Goal: Communication & Community: Answer question/provide support

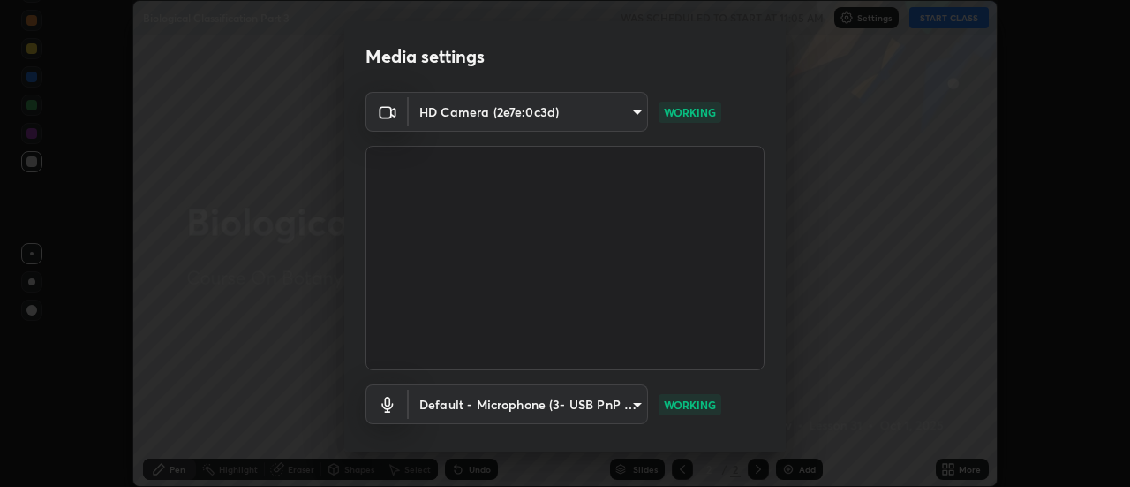
scroll to position [93, 0]
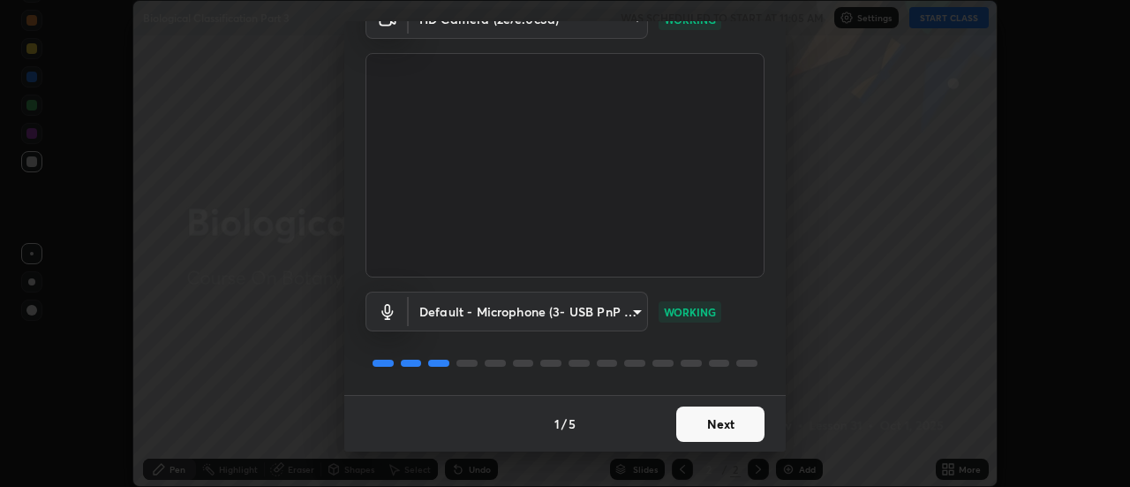
click at [690, 418] on button "Next" at bounding box center [720, 423] width 88 height 35
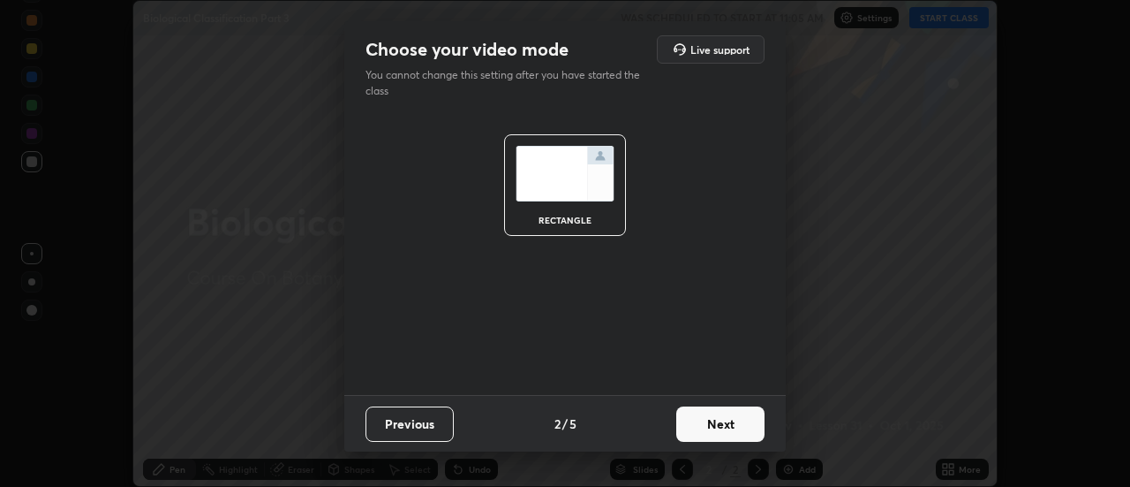
click at [695, 429] on button "Next" at bounding box center [720, 423] width 88 height 35
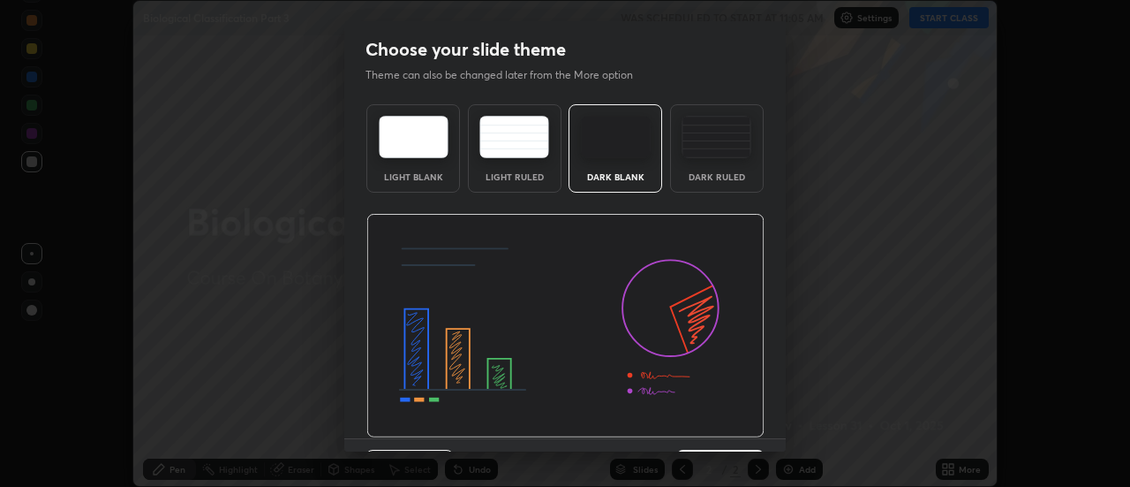
scroll to position [43, 0]
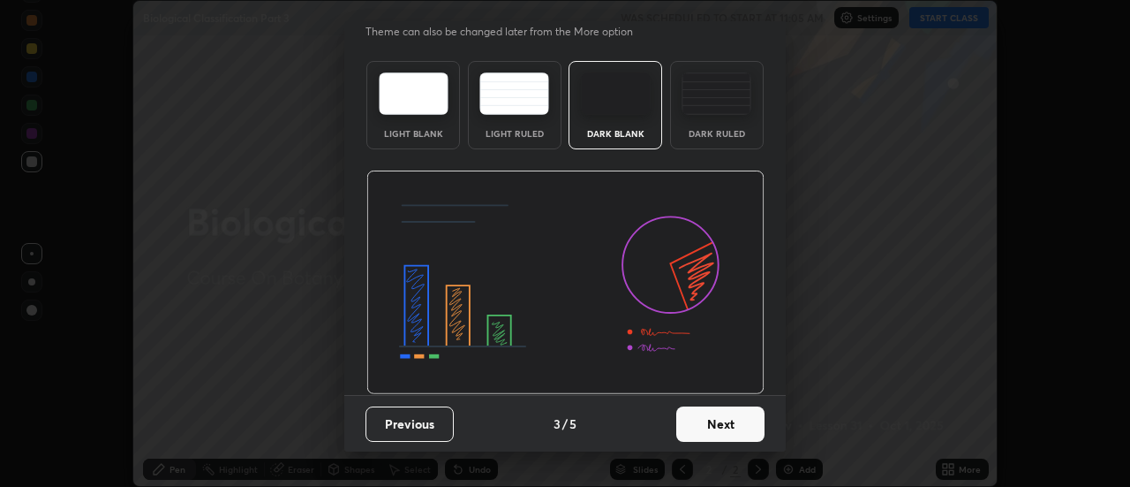
click at [695, 427] on button "Next" at bounding box center [720, 423] width 88 height 35
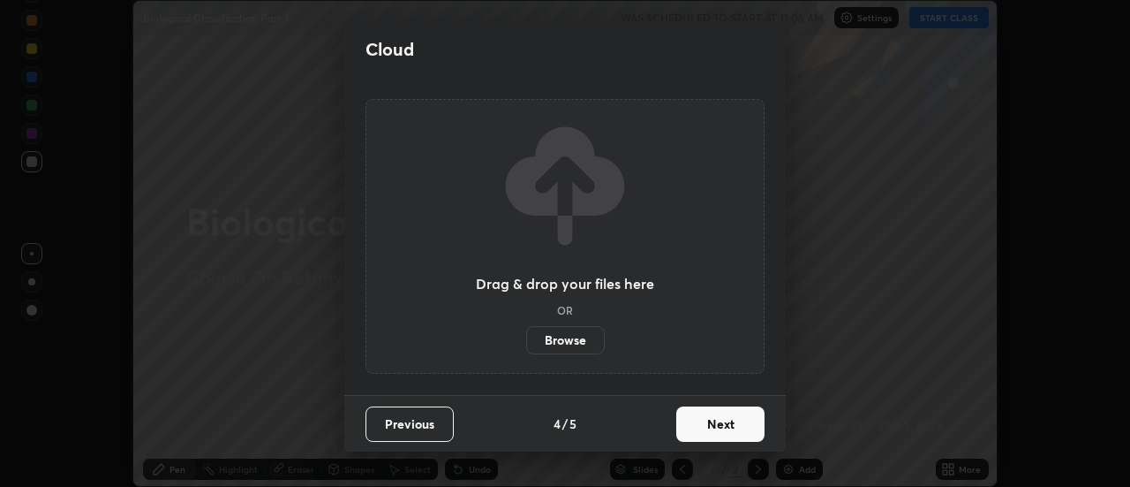
click at [691, 429] on button "Next" at bounding box center [720, 423] width 88 height 35
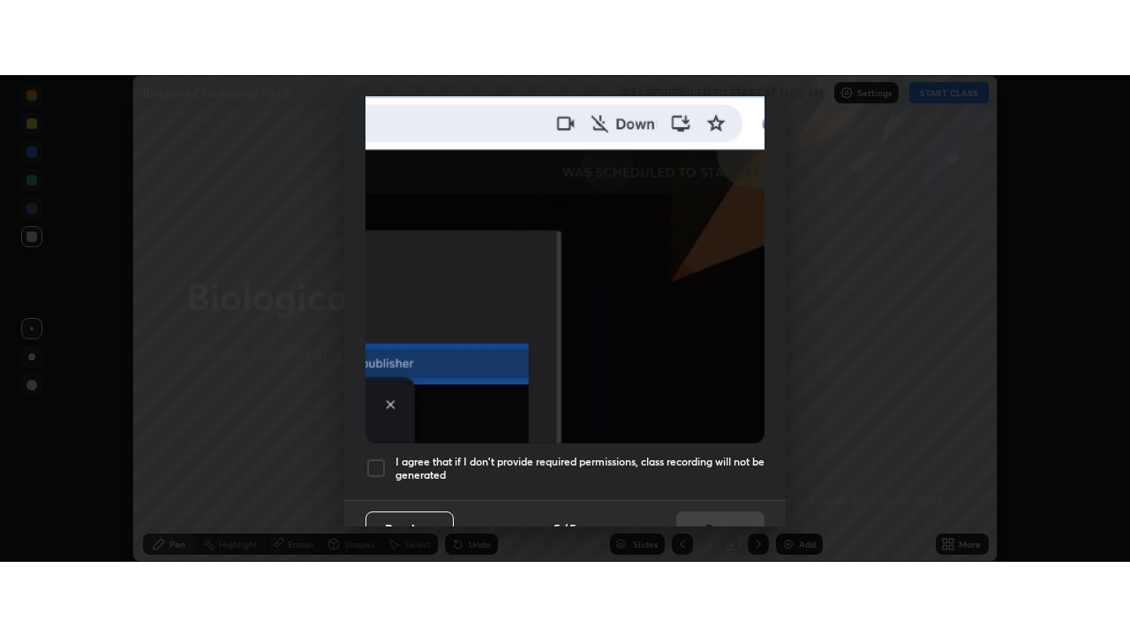
scroll to position [453, 0]
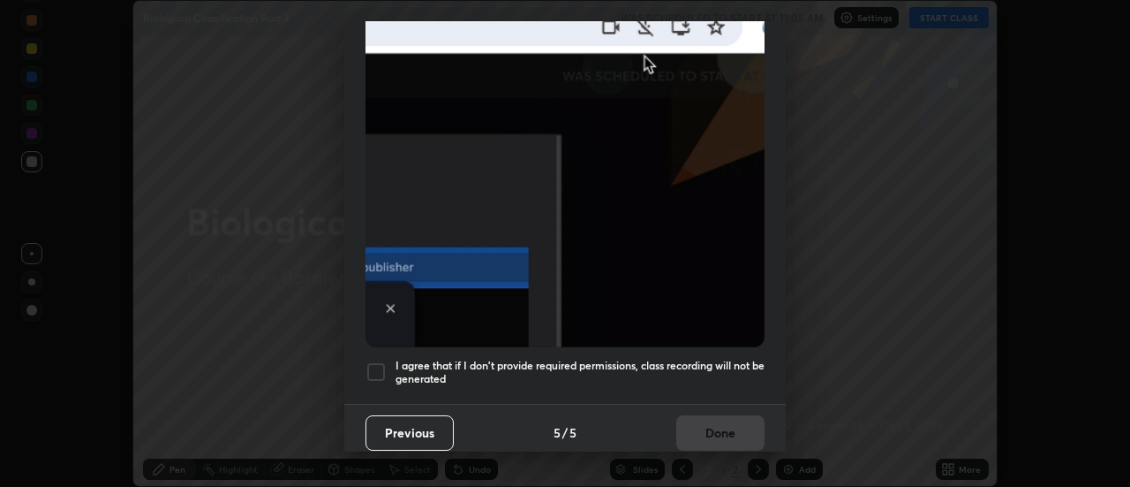
click at [374, 366] on div at bounding box center [376, 371] width 21 height 21
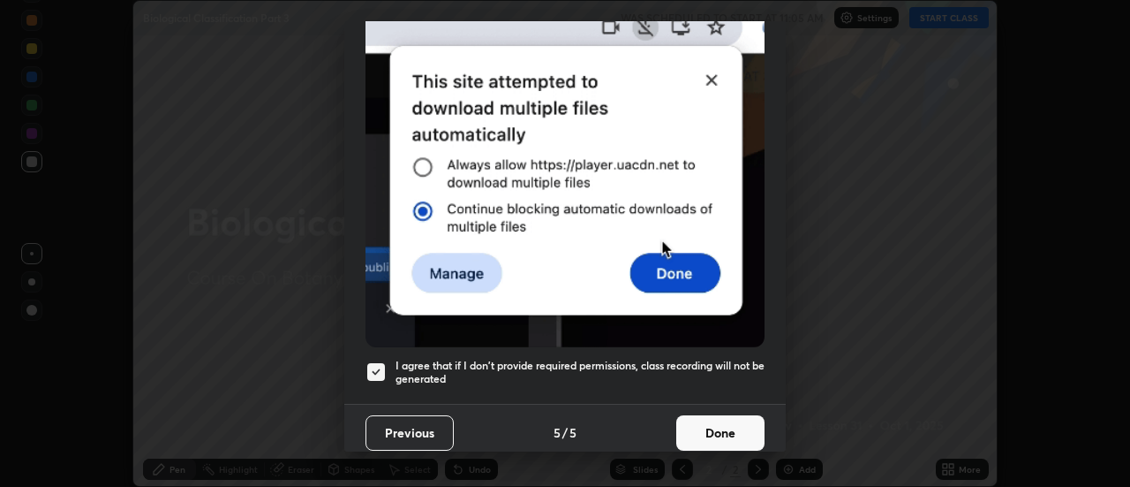
click at [691, 419] on button "Done" at bounding box center [720, 432] width 88 height 35
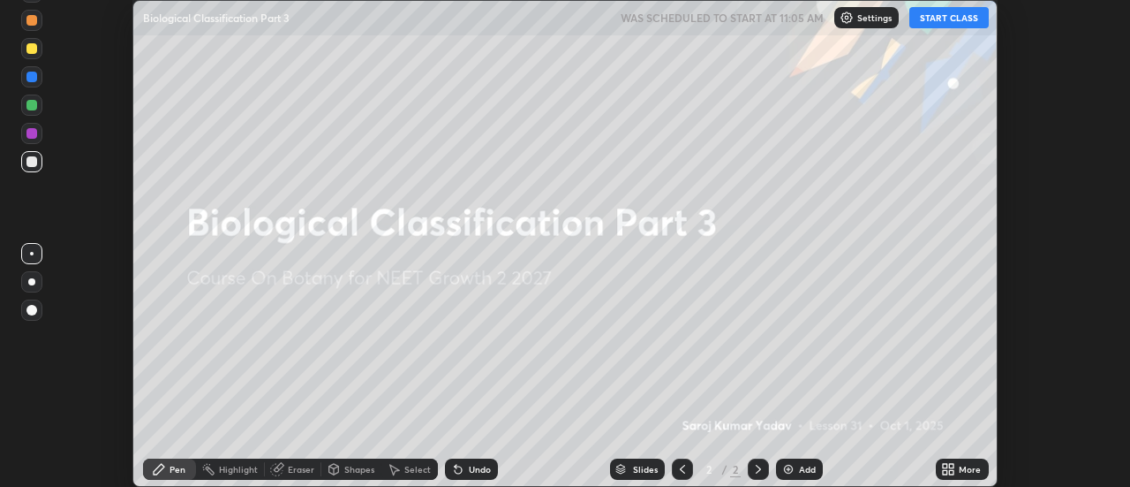
click at [953, 20] on button "START CLASS" at bounding box center [948, 17] width 79 height 21
click at [949, 467] on icon at bounding box center [948, 469] width 14 height 14
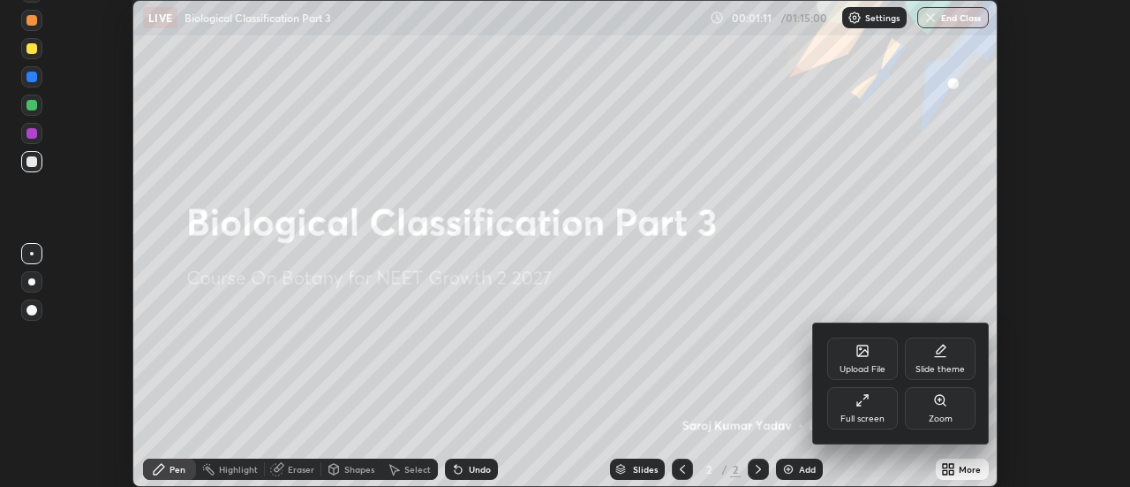
click at [865, 365] on div "Upload File" at bounding box center [863, 369] width 46 height 9
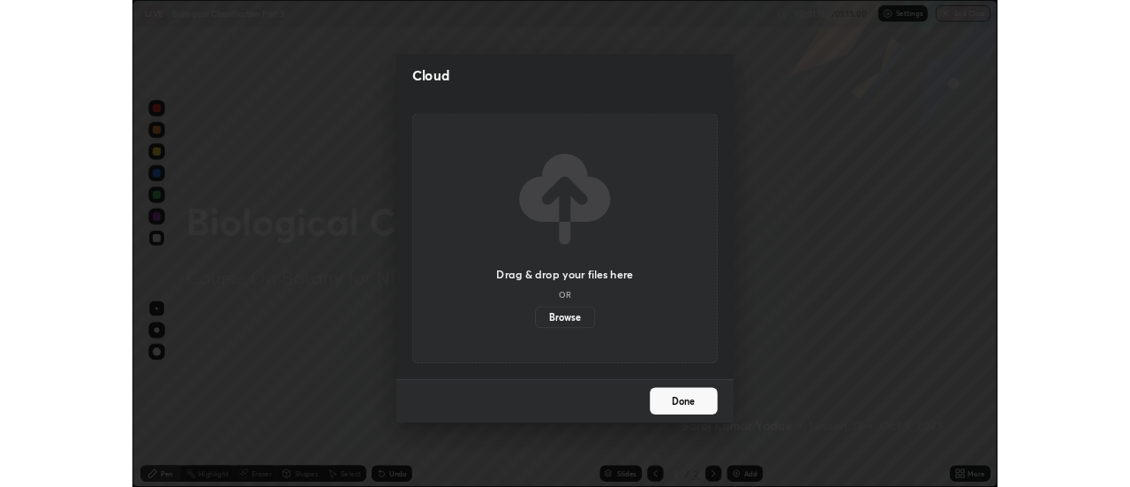
scroll to position [636, 1130]
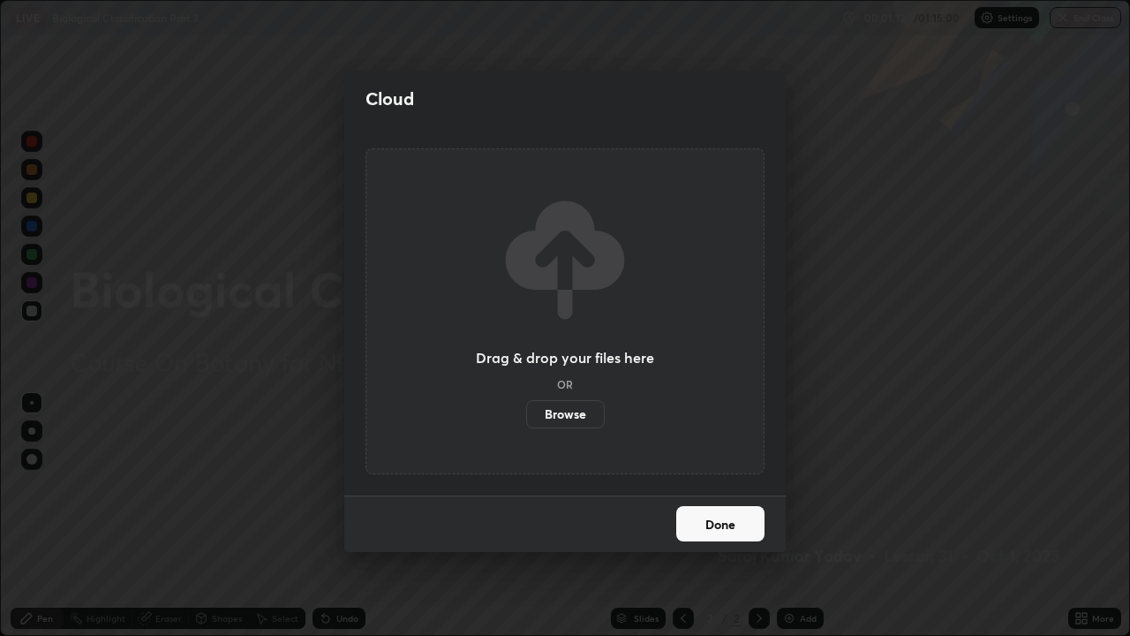
click at [584, 413] on label "Browse" at bounding box center [565, 414] width 79 height 28
click at [526, 413] on input "Browse" at bounding box center [526, 414] width 0 height 28
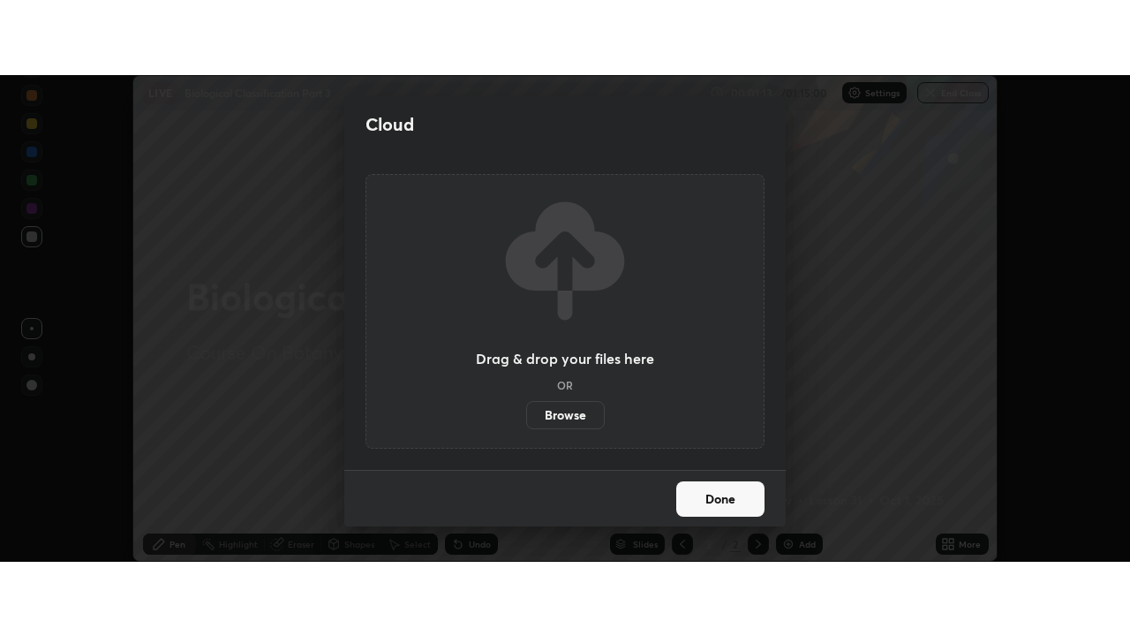
scroll to position [87813, 87169]
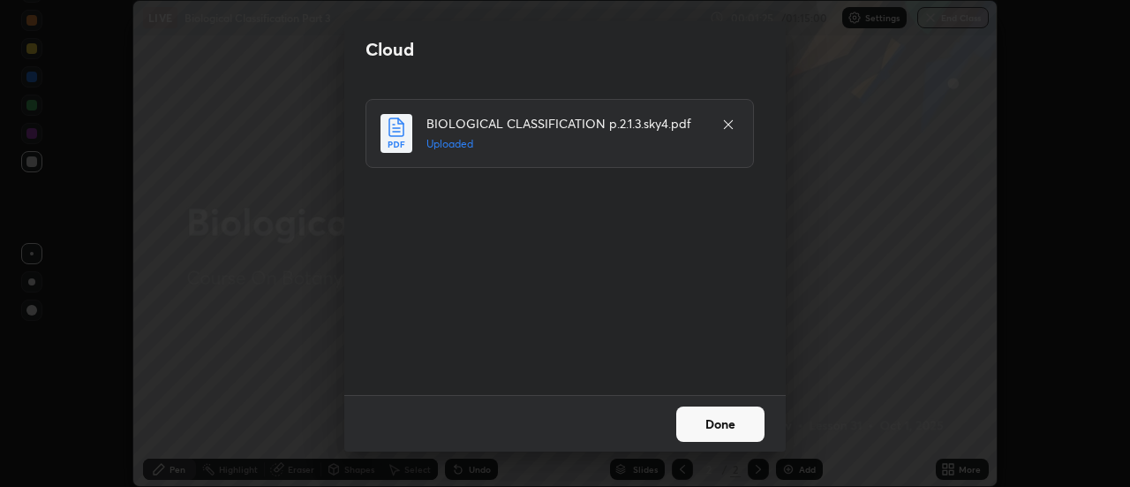
click at [727, 421] on button "Done" at bounding box center [720, 423] width 88 height 35
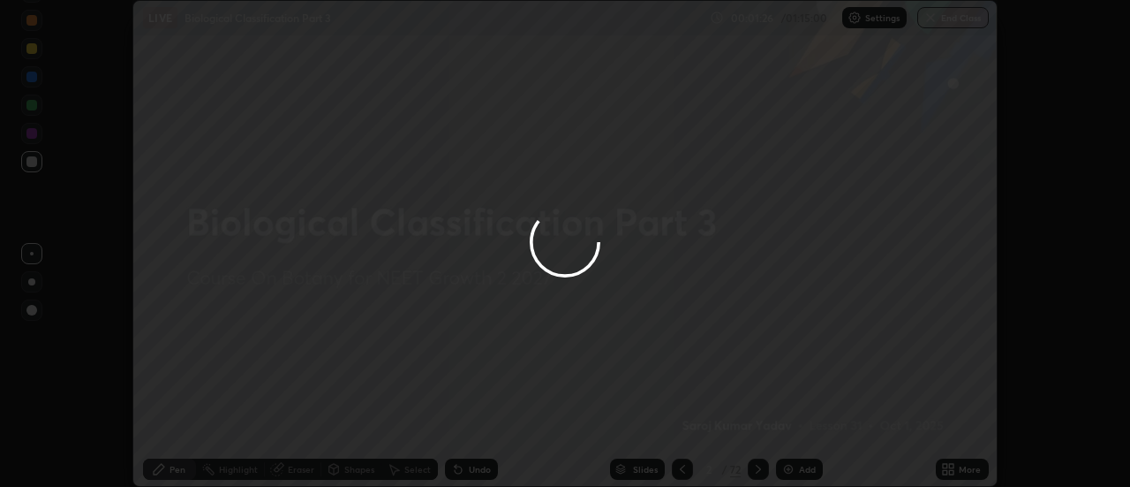
click at [732, 426] on button "Done" at bounding box center [720, 423] width 88 height 35
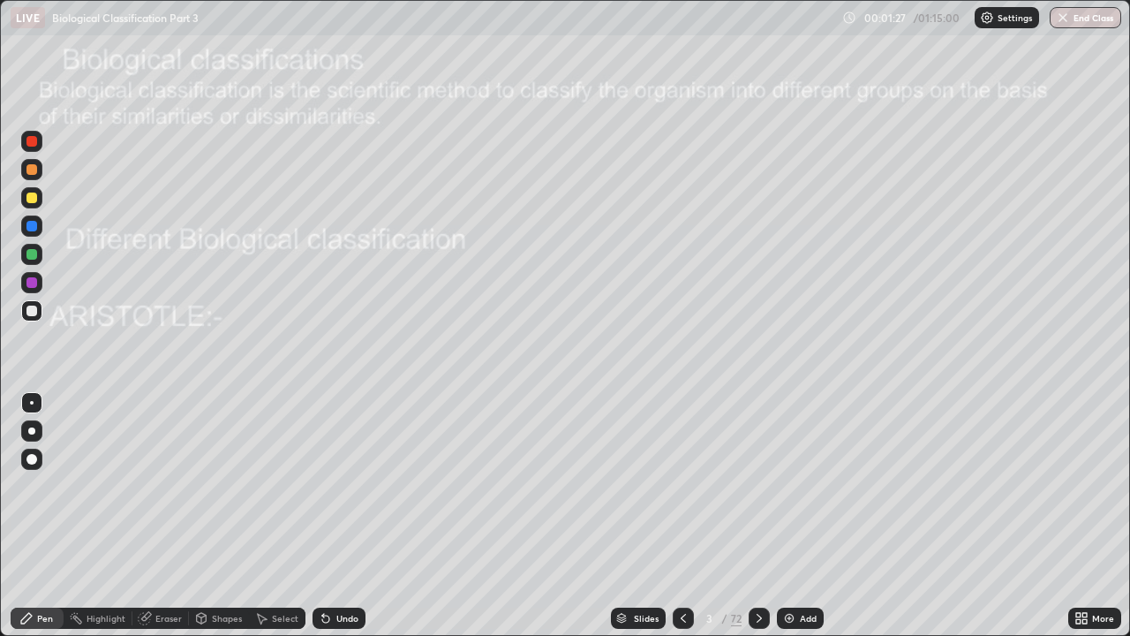
scroll to position [636, 1130]
click at [758, 486] on icon at bounding box center [759, 618] width 5 height 9
click at [758, 486] on icon at bounding box center [759, 618] width 14 height 14
click at [760, 486] on icon at bounding box center [759, 618] width 14 height 14
click at [634, 486] on div "Slides" at bounding box center [646, 618] width 25 height 9
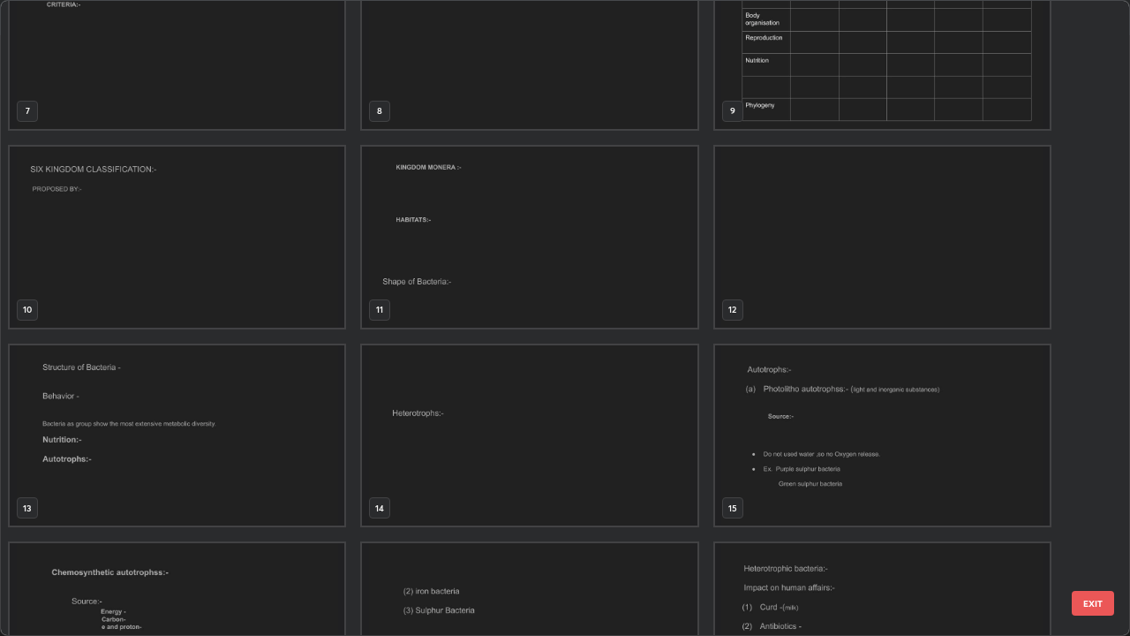
scroll to position [466, 0]
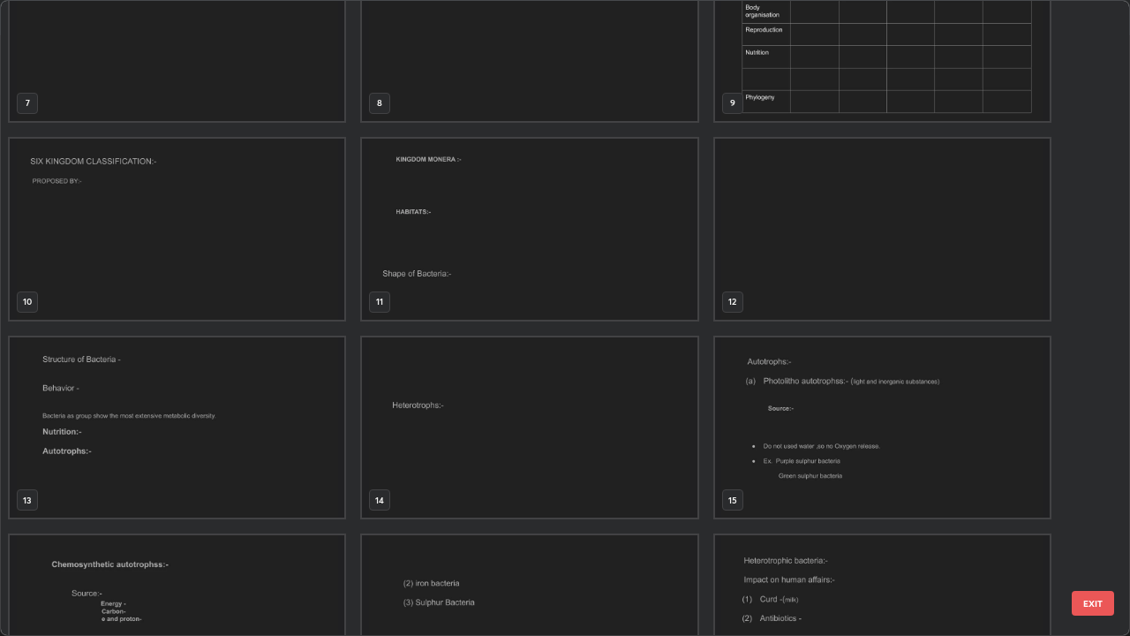
click at [259, 411] on img "grid" at bounding box center [177, 427] width 335 height 181
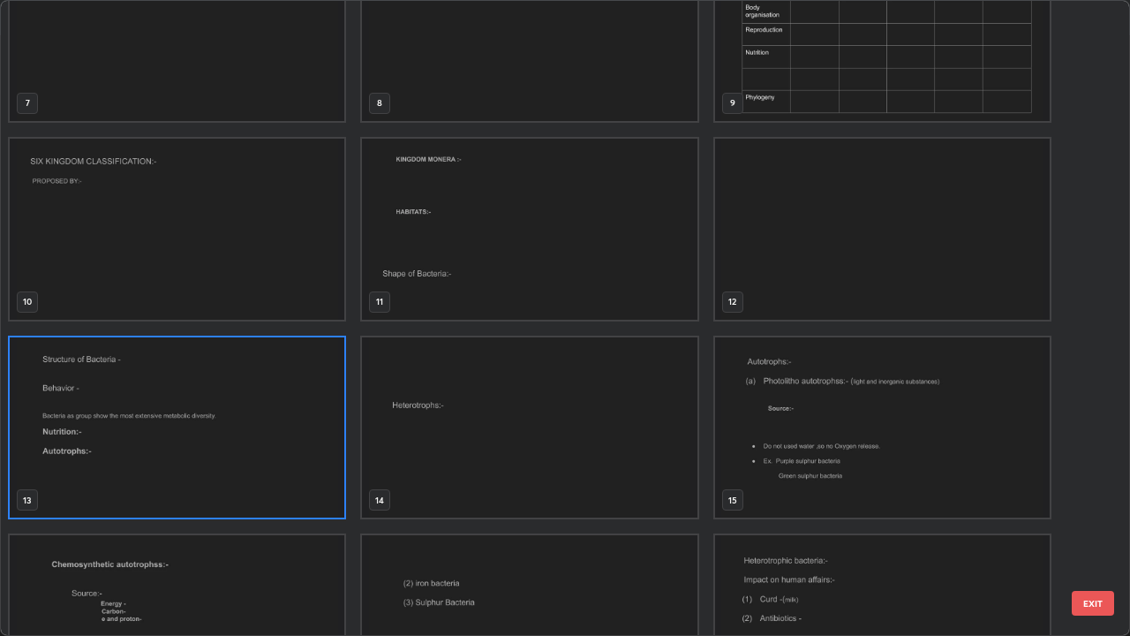
click at [261, 407] on img "grid" at bounding box center [177, 427] width 335 height 181
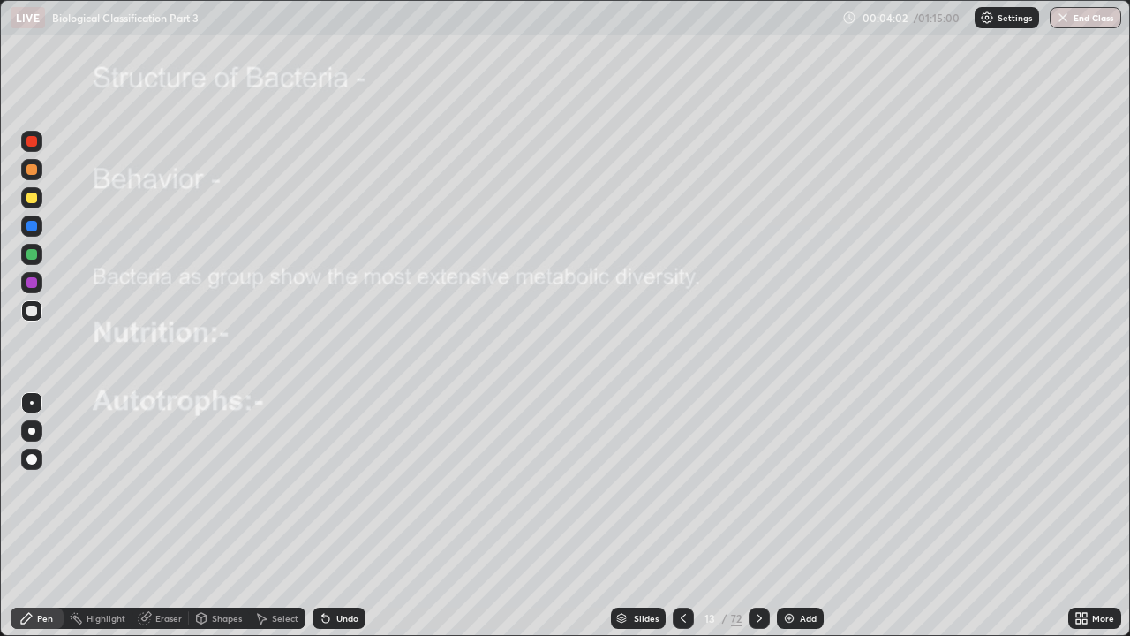
click at [35, 137] on div at bounding box center [31, 141] width 11 height 11
click at [34, 428] on div at bounding box center [31, 430] width 7 height 7
click at [31, 282] on div at bounding box center [31, 282] width 11 height 11
click at [39, 313] on div at bounding box center [31, 310] width 21 height 21
click at [757, 486] on icon at bounding box center [759, 618] width 14 height 14
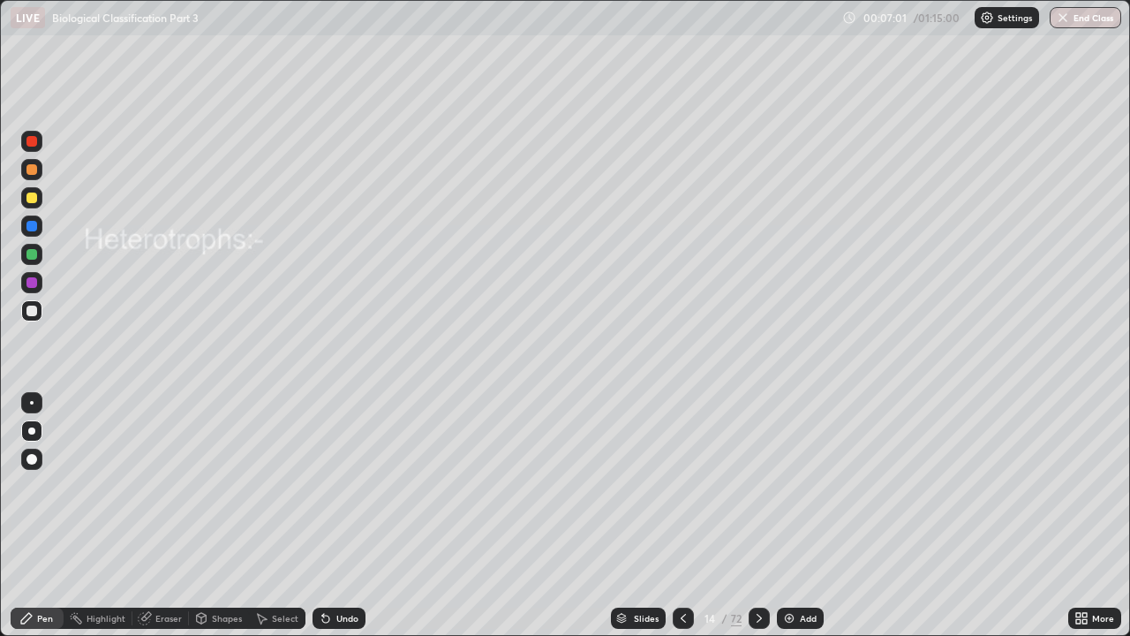
click at [217, 486] on div "Shapes" at bounding box center [227, 618] width 30 height 9
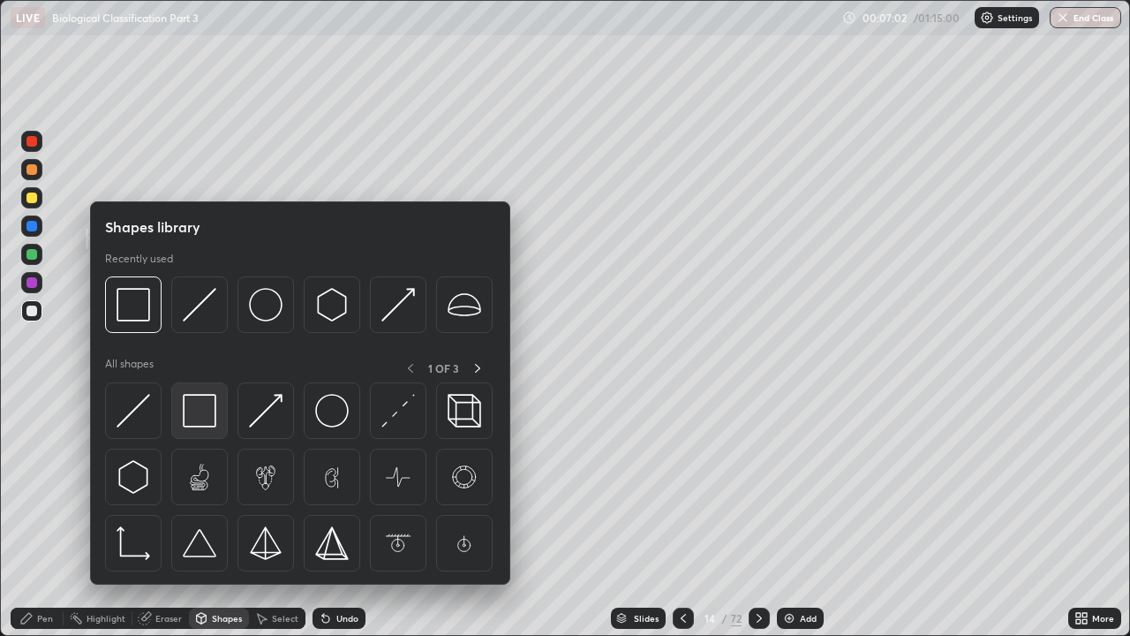
click at [201, 414] on img at bounding box center [200, 411] width 34 height 34
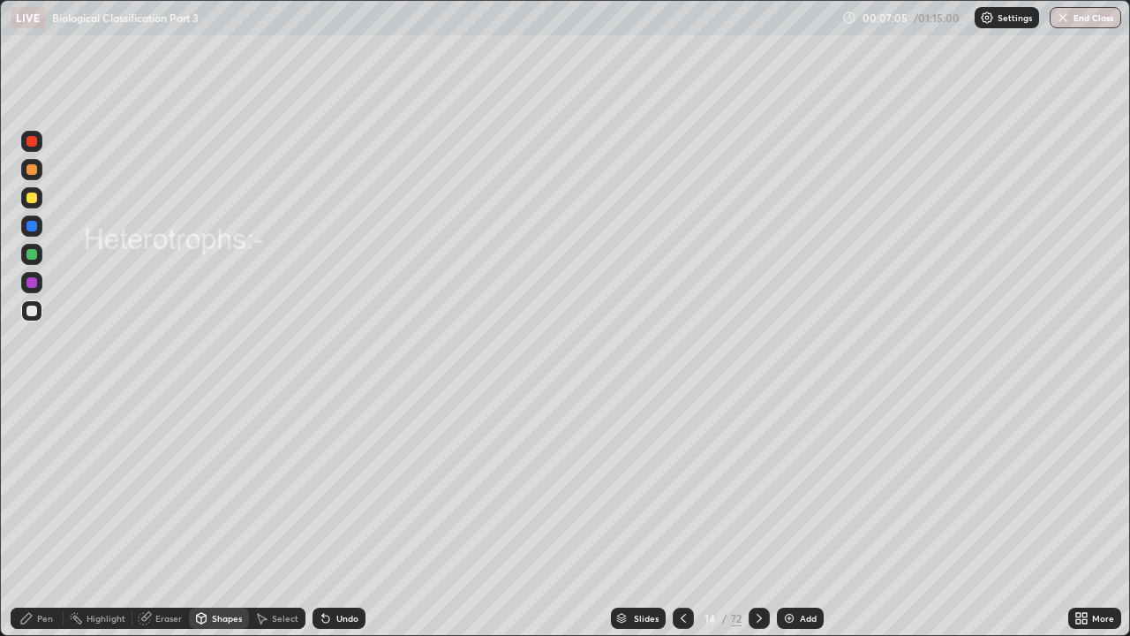
click at [39, 486] on div "Pen" at bounding box center [37, 617] width 53 height 21
click at [31, 169] on div at bounding box center [31, 169] width 11 height 11
click at [38, 311] on div at bounding box center [31, 310] width 21 height 21
click at [33, 199] on div at bounding box center [31, 197] width 11 height 11
click at [758, 486] on icon at bounding box center [759, 618] width 14 height 14
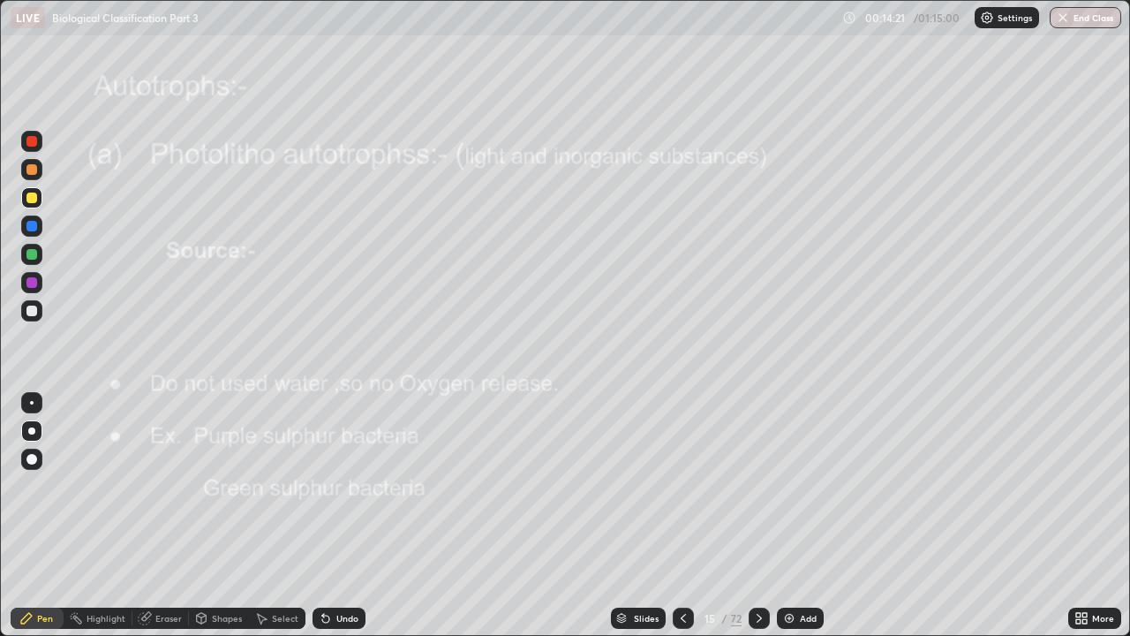
click at [34, 306] on div at bounding box center [31, 311] width 11 height 11
click at [682, 486] on icon at bounding box center [683, 618] width 14 height 14
click at [758, 486] on icon at bounding box center [759, 618] width 14 height 14
click at [33, 143] on div at bounding box center [31, 141] width 11 height 11
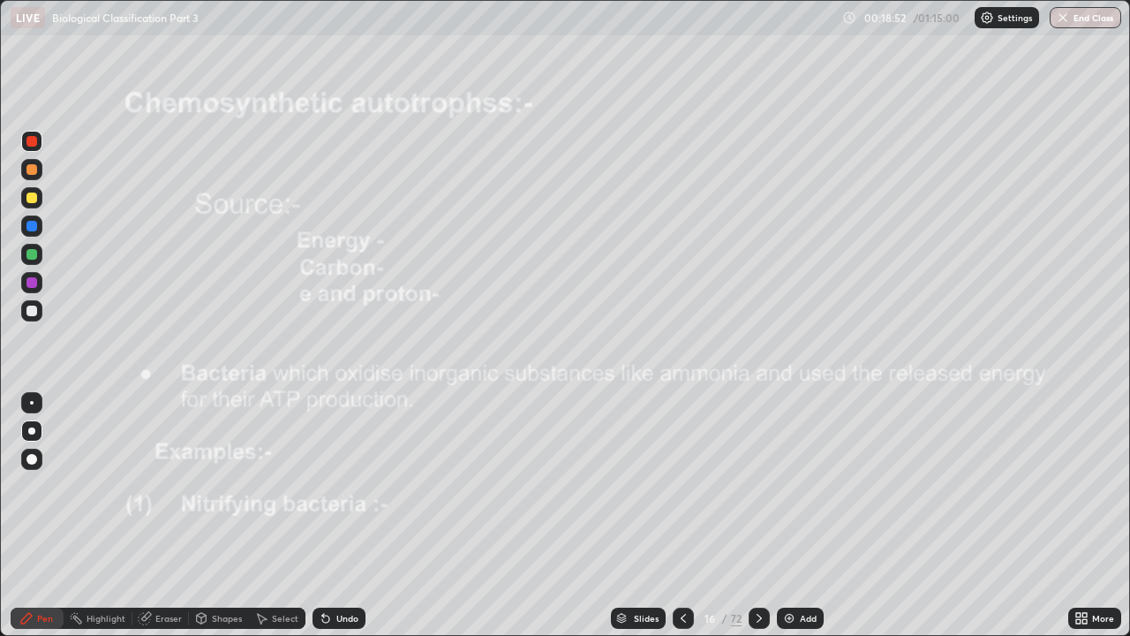
click at [350, 486] on div "Undo" at bounding box center [347, 618] width 22 height 9
click at [351, 486] on div "Undo" at bounding box center [347, 618] width 22 height 9
click at [29, 309] on div at bounding box center [31, 311] width 11 height 11
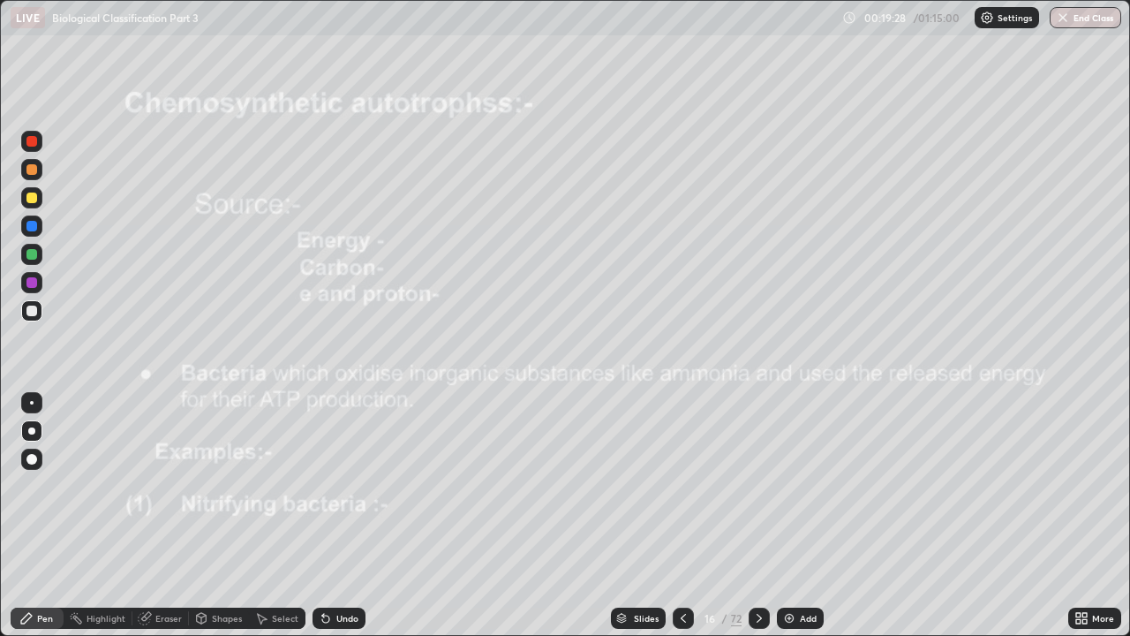
click at [343, 486] on div "Undo" at bounding box center [347, 618] width 22 height 9
click at [346, 486] on div "Undo" at bounding box center [347, 618] width 22 height 9
click at [352, 486] on div "Undo" at bounding box center [347, 618] width 22 height 9
click at [679, 486] on icon at bounding box center [683, 618] width 14 height 14
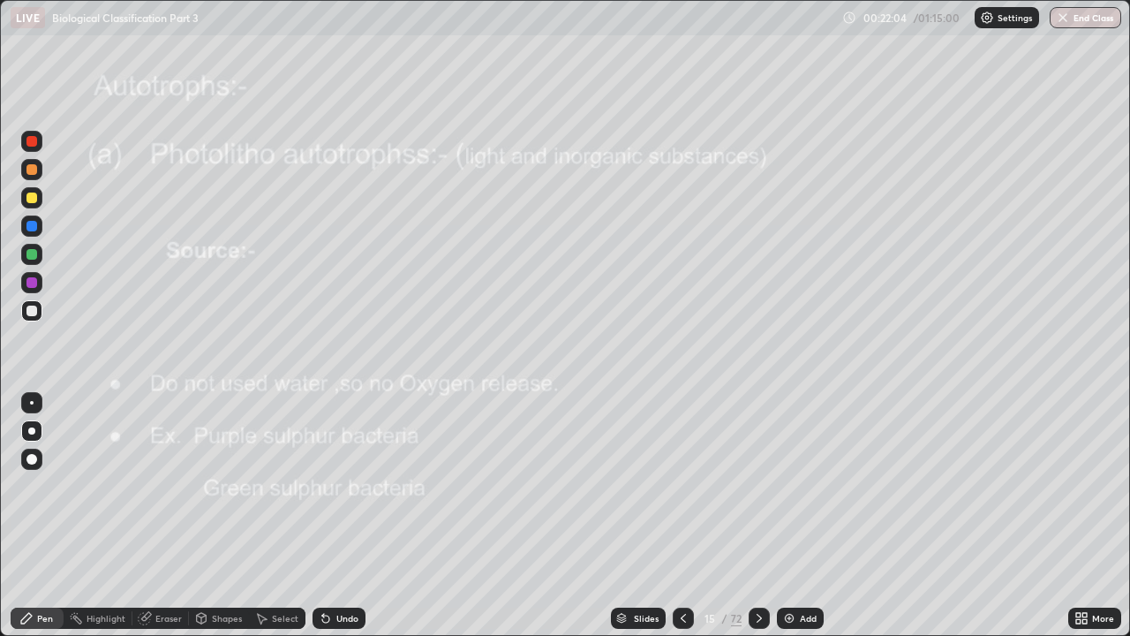
click at [679, 486] on icon at bounding box center [683, 618] width 14 height 14
click at [681, 486] on icon at bounding box center [683, 618] width 5 height 9
click at [679, 486] on icon at bounding box center [683, 618] width 14 height 14
click at [756, 486] on icon at bounding box center [759, 618] width 14 height 14
click at [758, 486] on icon at bounding box center [759, 618] width 14 height 14
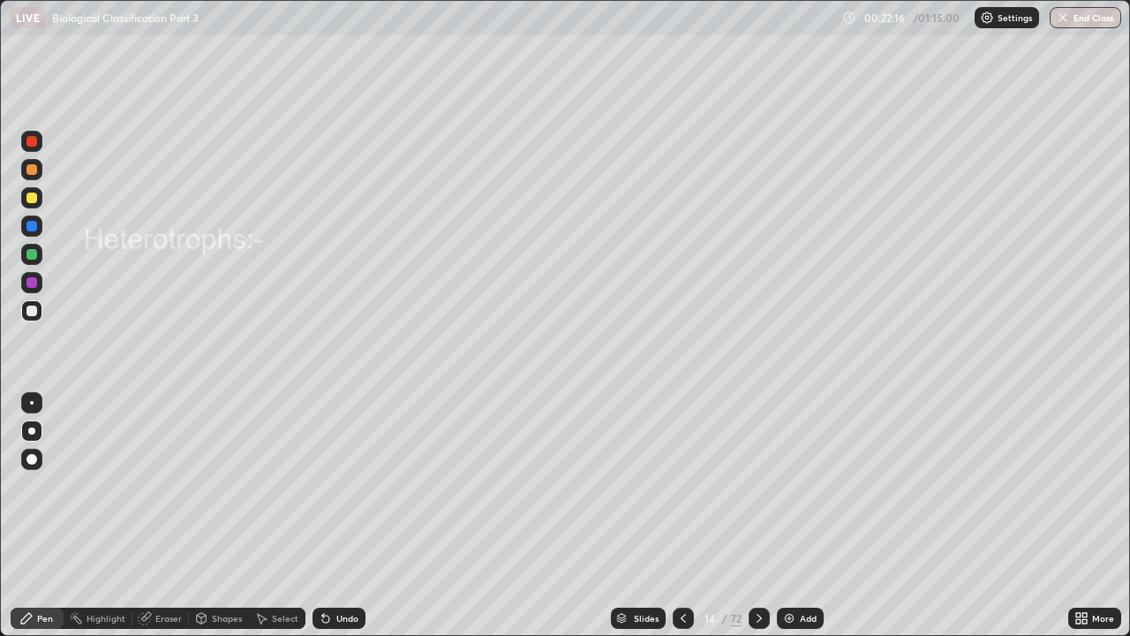
click at [758, 486] on icon at bounding box center [759, 618] width 14 height 14
click at [759, 486] on icon at bounding box center [759, 618] width 5 height 9
click at [757, 486] on icon at bounding box center [759, 618] width 5 height 9
click at [30, 139] on div at bounding box center [31, 141] width 11 height 11
click at [757, 486] on icon at bounding box center [759, 618] width 14 height 14
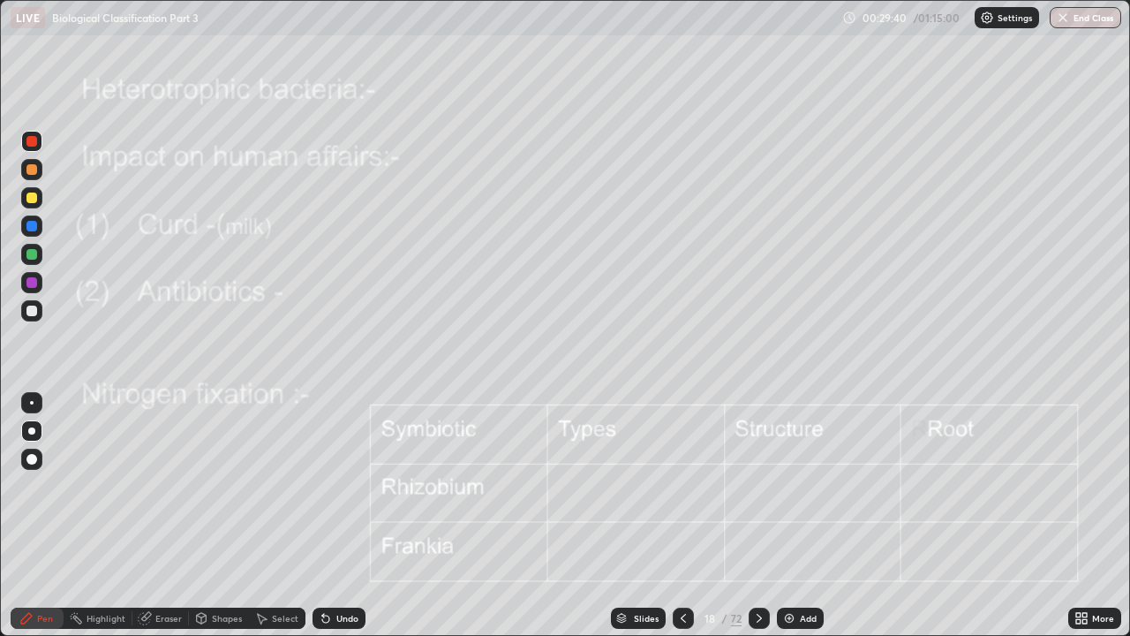
click at [758, 486] on icon at bounding box center [759, 618] width 14 height 14
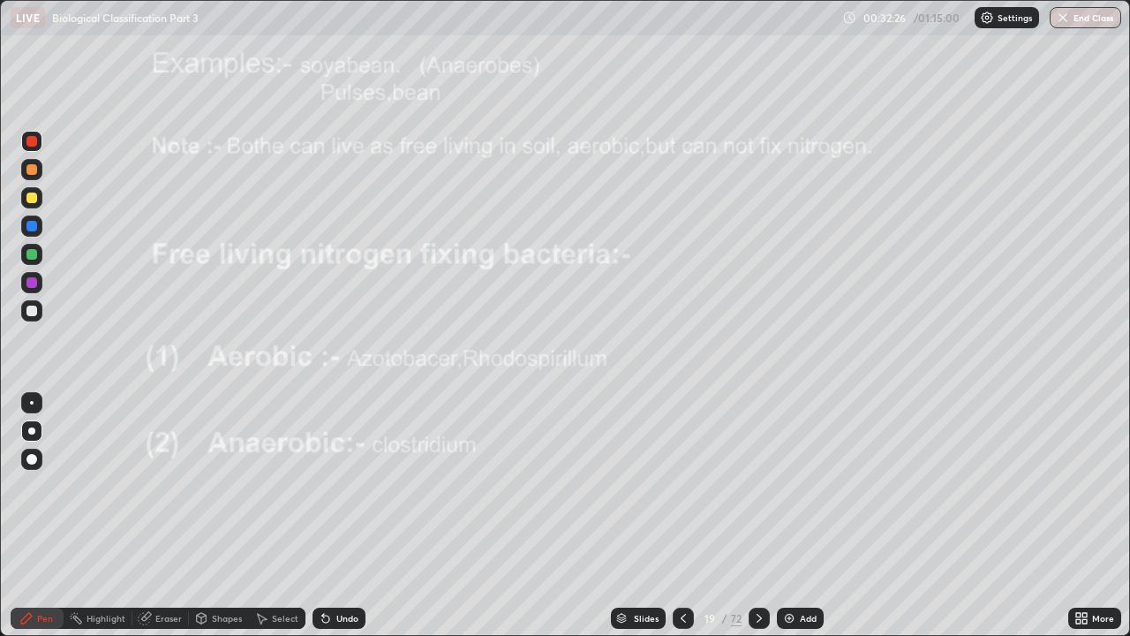
click at [27, 170] on div at bounding box center [31, 169] width 11 height 11
click at [757, 486] on icon at bounding box center [759, 618] width 14 height 14
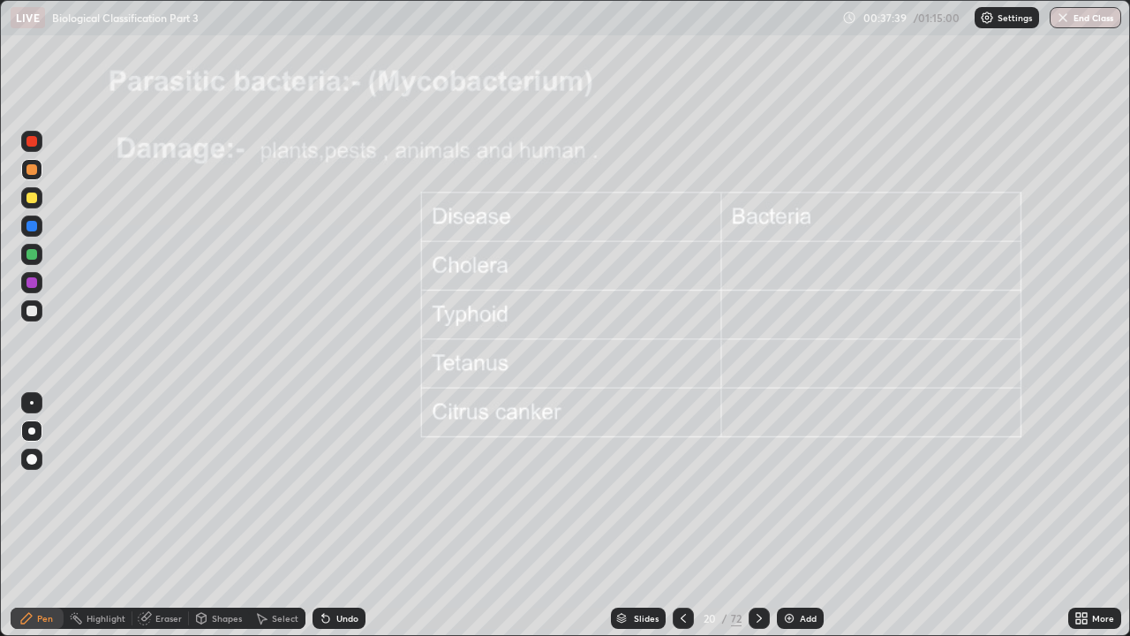
click at [756, 486] on icon at bounding box center [759, 618] width 14 height 14
click at [336, 486] on div "Undo" at bounding box center [347, 618] width 22 height 9
click at [337, 486] on div "Undo" at bounding box center [347, 618] width 22 height 9
click at [34, 313] on div at bounding box center [31, 311] width 11 height 11
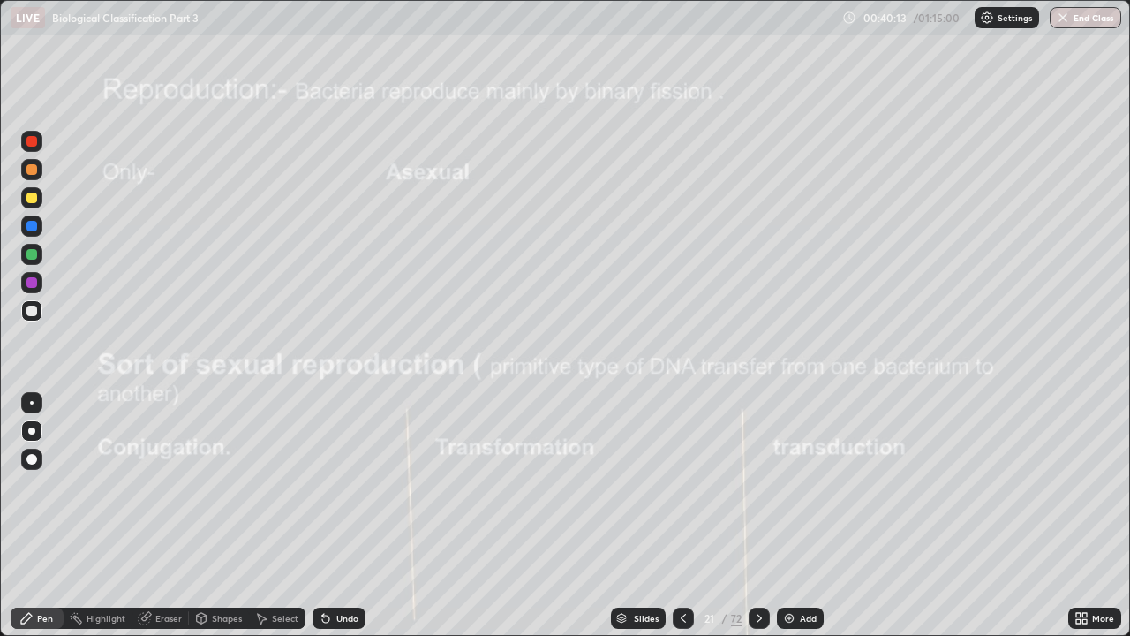
click at [32, 251] on div at bounding box center [31, 254] width 11 height 11
click at [30, 174] on div at bounding box center [31, 169] width 11 height 11
click at [341, 486] on div "Undo" at bounding box center [347, 618] width 22 height 9
click at [30, 314] on div at bounding box center [31, 311] width 11 height 11
click at [34, 169] on div at bounding box center [31, 169] width 11 height 11
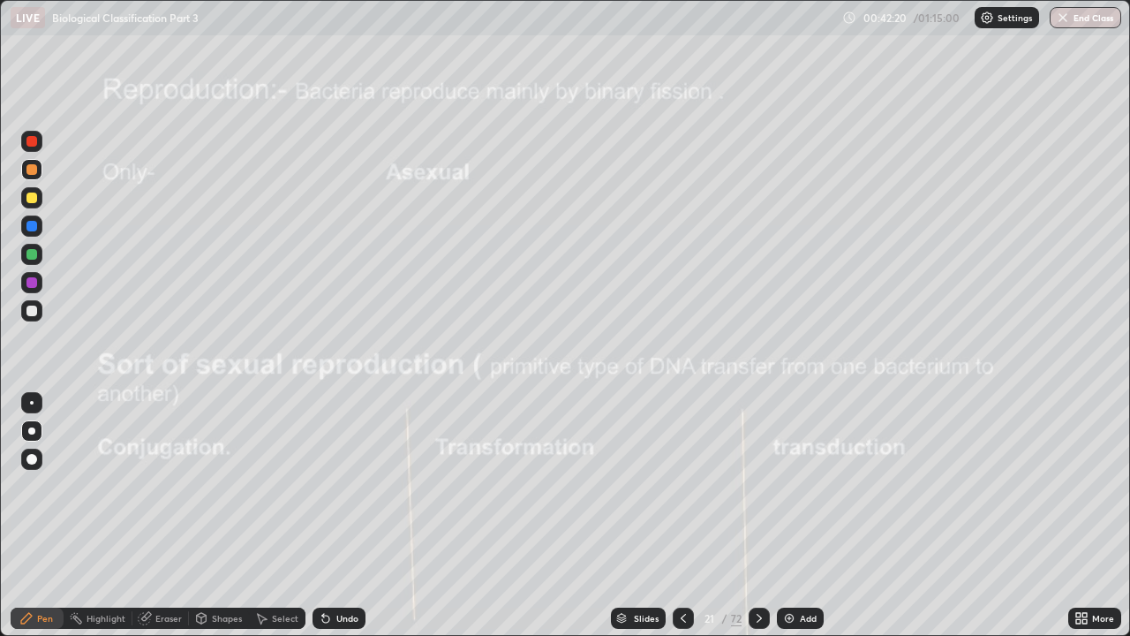
click at [30, 311] on div at bounding box center [31, 311] width 11 height 11
click at [32, 253] on div at bounding box center [31, 254] width 11 height 11
click at [28, 307] on div at bounding box center [31, 311] width 11 height 11
click at [30, 281] on div at bounding box center [31, 282] width 11 height 11
click at [31, 304] on div at bounding box center [31, 310] width 21 height 21
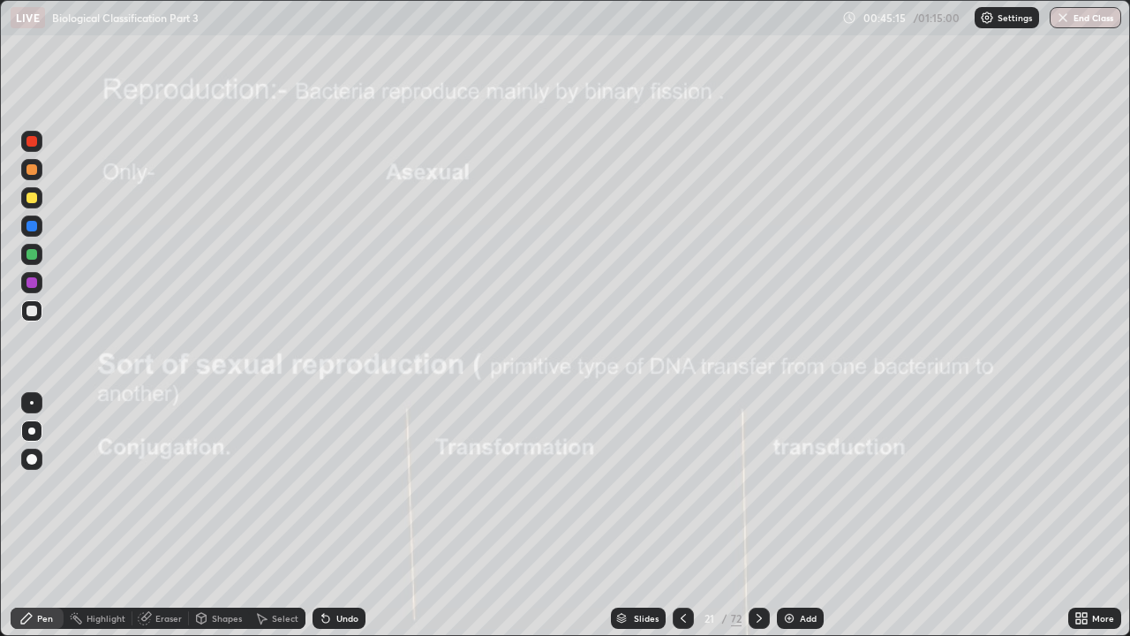
click at [31, 139] on div at bounding box center [31, 141] width 11 height 11
click at [758, 486] on icon at bounding box center [759, 618] width 14 height 14
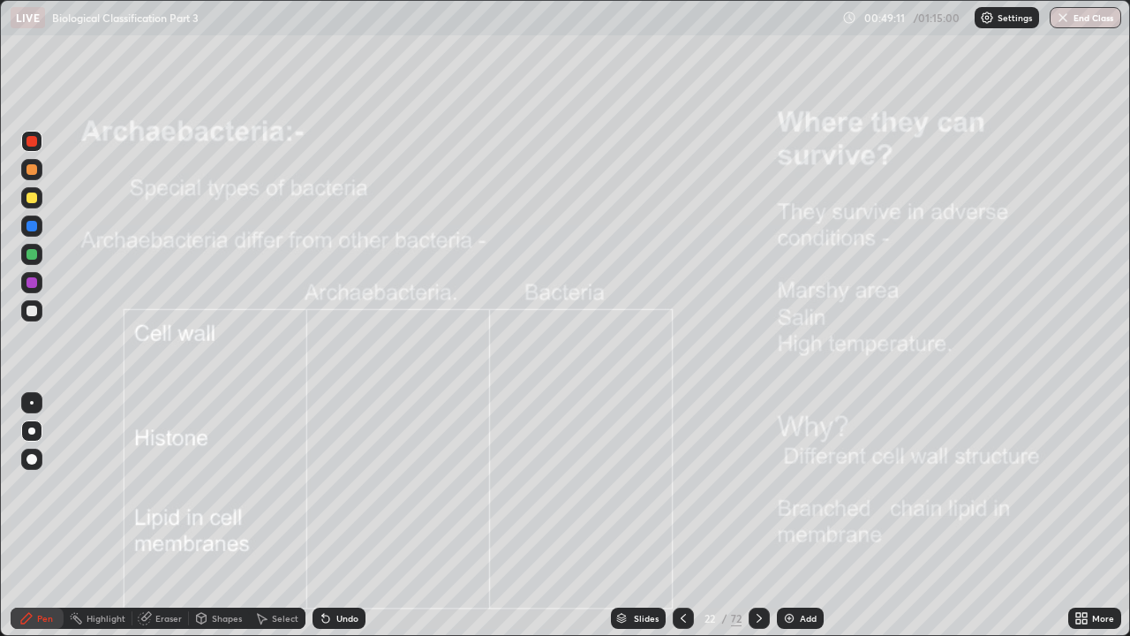
click at [34, 141] on div at bounding box center [31, 141] width 11 height 11
click at [29, 166] on div at bounding box center [31, 169] width 11 height 11
click at [757, 486] on icon at bounding box center [759, 618] width 14 height 14
click at [32, 143] on div at bounding box center [31, 141] width 11 height 11
click at [215, 486] on div "Shapes" at bounding box center [227, 618] width 30 height 9
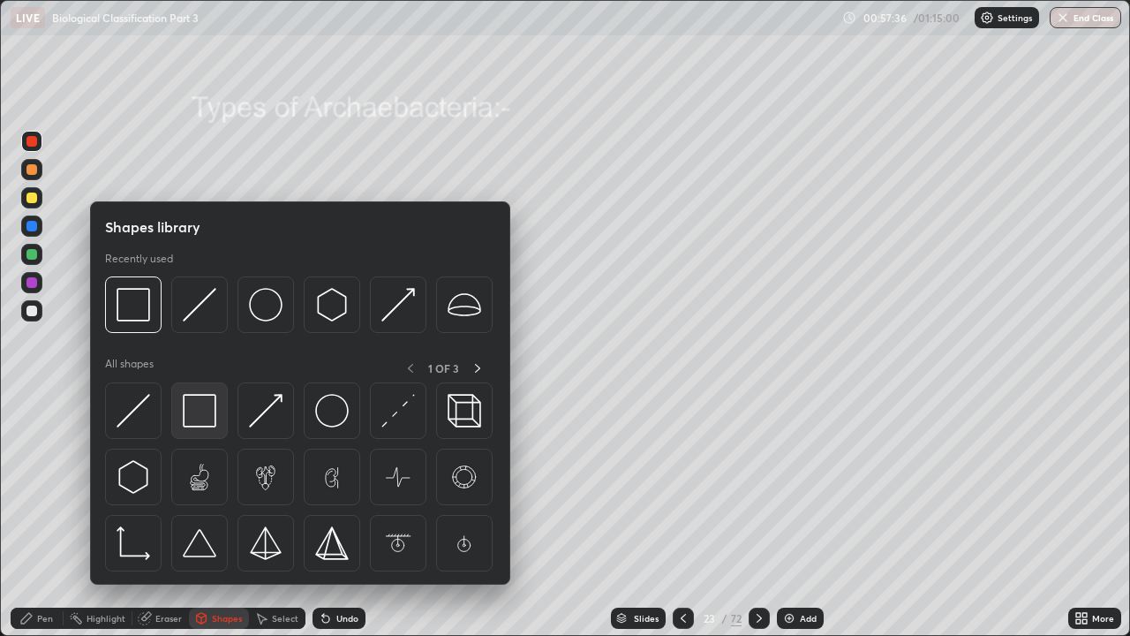
click at [204, 418] on img at bounding box center [200, 411] width 34 height 34
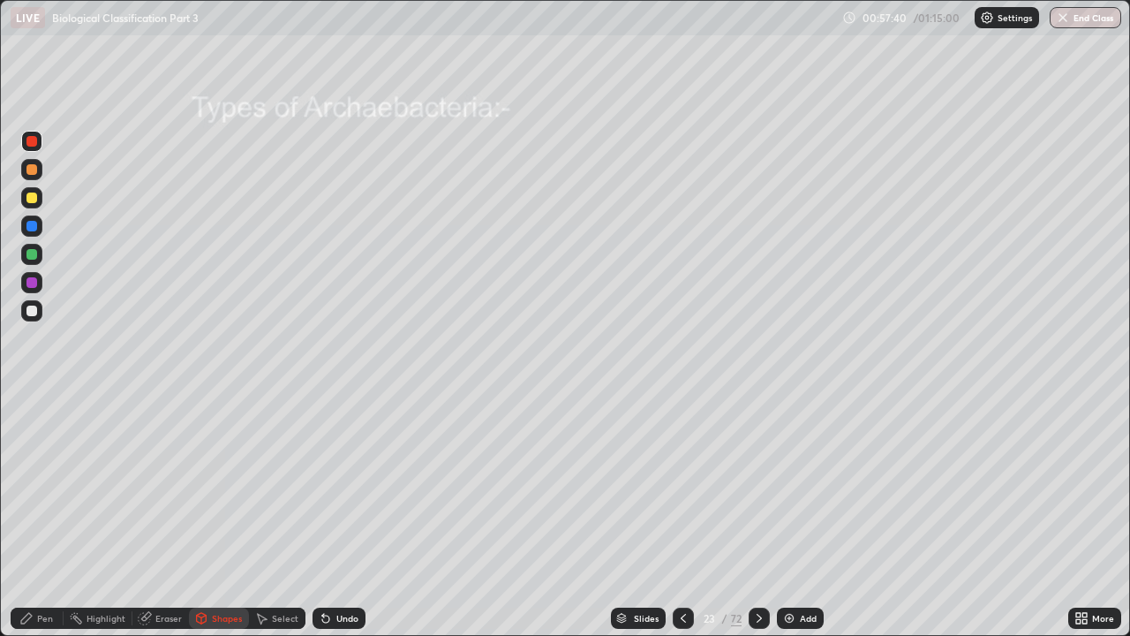
click at [42, 486] on div "Pen" at bounding box center [45, 618] width 16 height 9
click at [32, 312] on div at bounding box center [31, 311] width 11 height 11
click at [30, 283] on div at bounding box center [31, 282] width 11 height 11
click at [31, 310] on div at bounding box center [31, 311] width 11 height 11
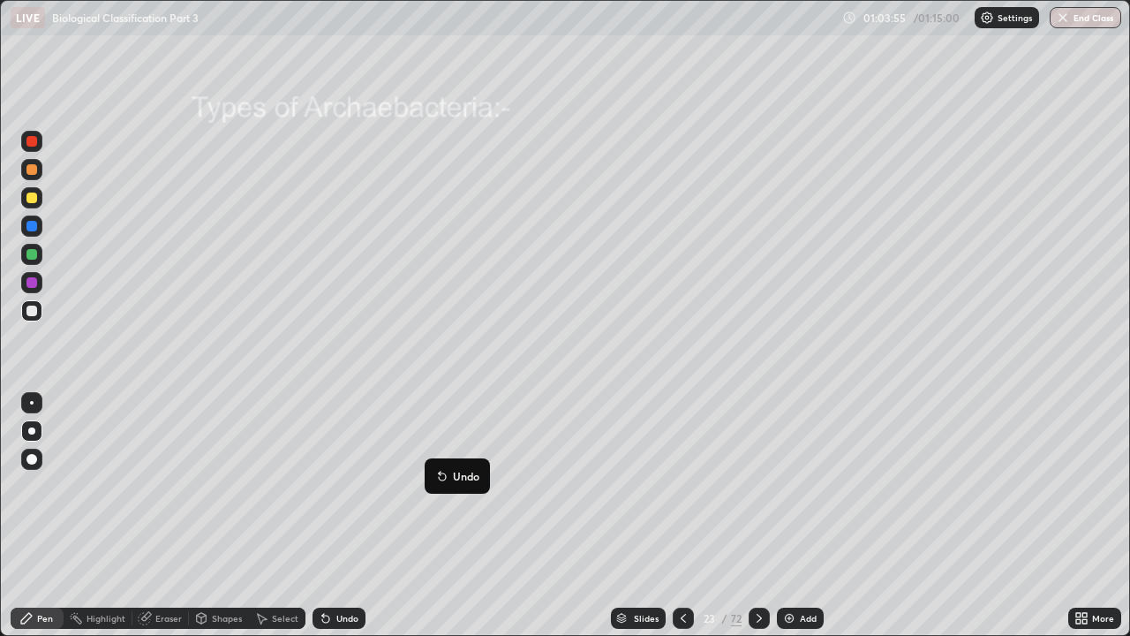
click at [451, 465] on button "Undo" at bounding box center [457, 475] width 51 height 21
click at [31, 198] on div at bounding box center [31, 197] width 11 height 11
click at [756, 486] on icon at bounding box center [759, 618] width 14 height 14
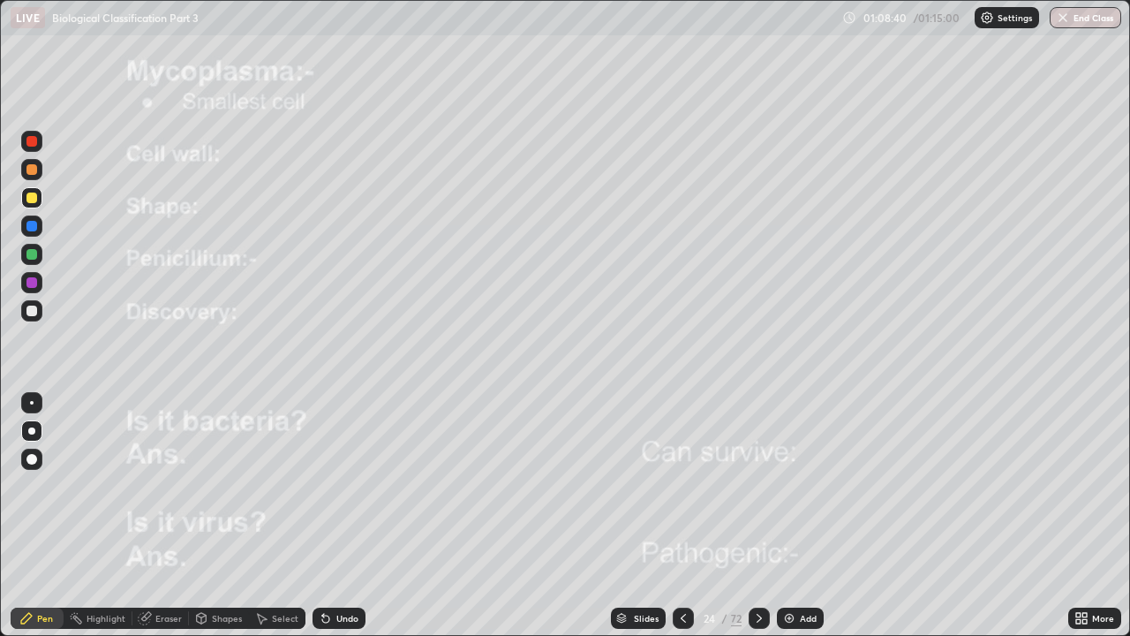
click at [32, 140] on div at bounding box center [31, 141] width 11 height 11
click at [220, 486] on div "Shapes" at bounding box center [227, 618] width 30 height 9
click at [31, 310] on div at bounding box center [31, 311] width 11 height 11
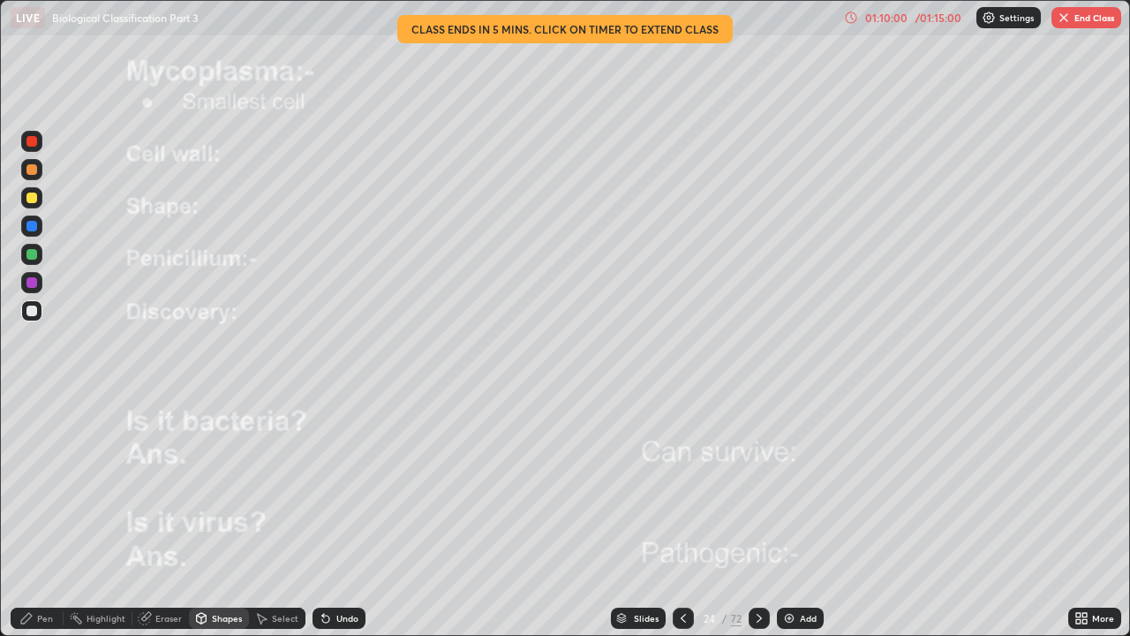
click at [32, 142] on div at bounding box center [31, 141] width 11 height 11
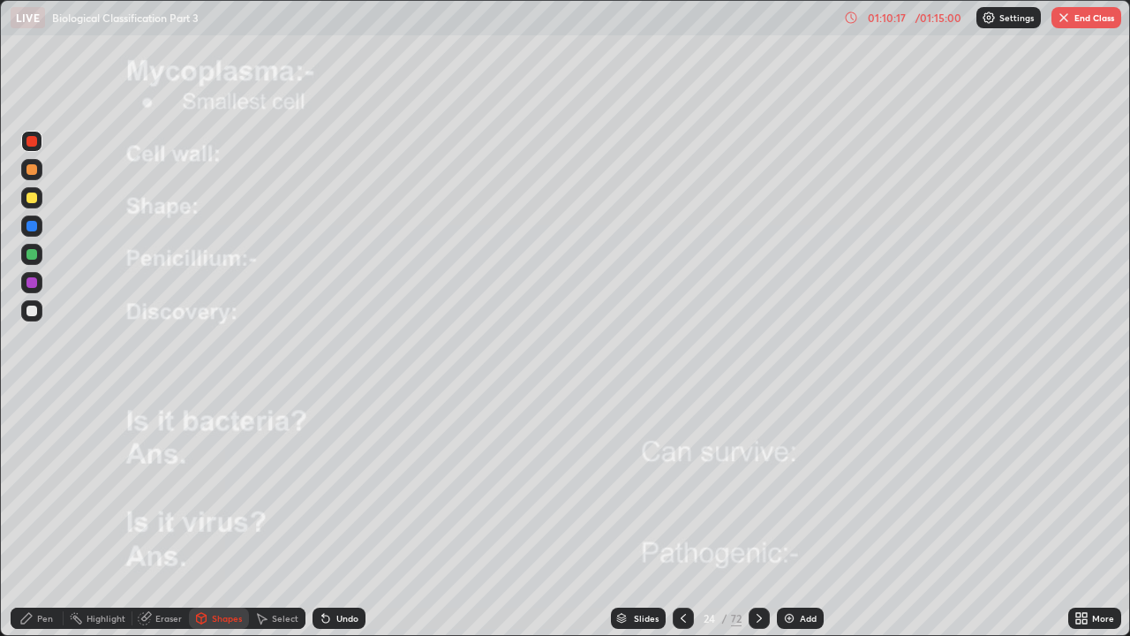
click at [43, 486] on div "Pen" at bounding box center [45, 618] width 16 height 9
click at [345, 486] on div "Undo" at bounding box center [347, 618] width 22 height 9
click at [344, 486] on div "Undo" at bounding box center [339, 617] width 53 height 21
click at [346, 486] on div "Undo" at bounding box center [347, 618] width 22 height 9
click at [34, 280] on div at bounding box center [31, 282] width 11 height 11
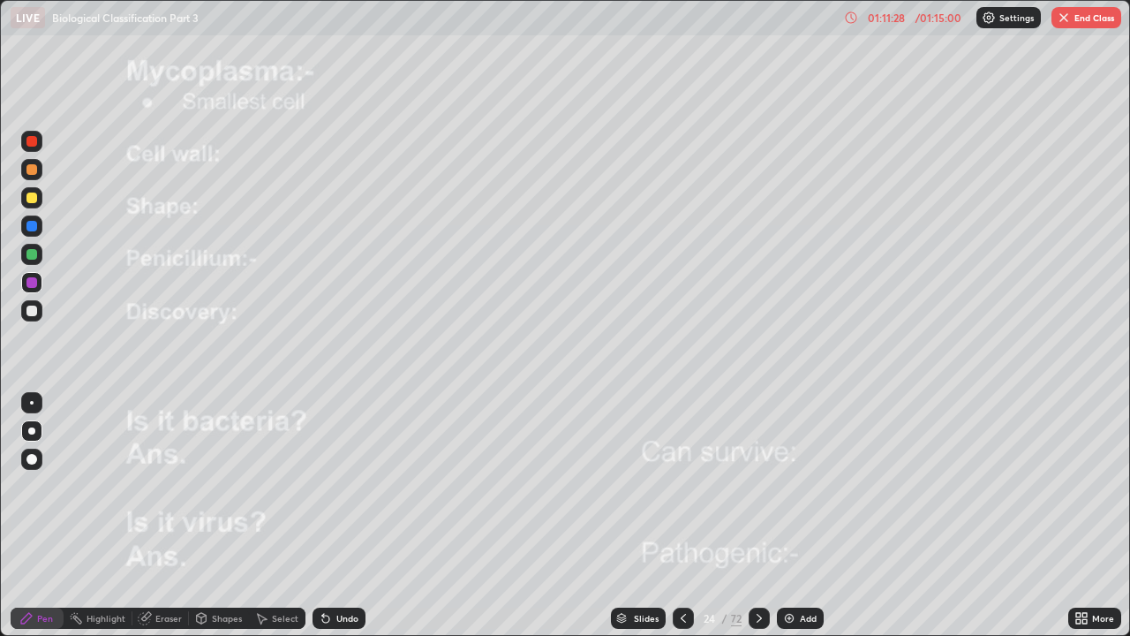
click at [342, 486] on div "Undo" at bounding box center [339, 617] width 53 height 21
click at [34, 310] on div at bounding box center [31, 311] width 11 height 11
click at [31, 142] on div at bounding box center [31, 141] width 11 height 11
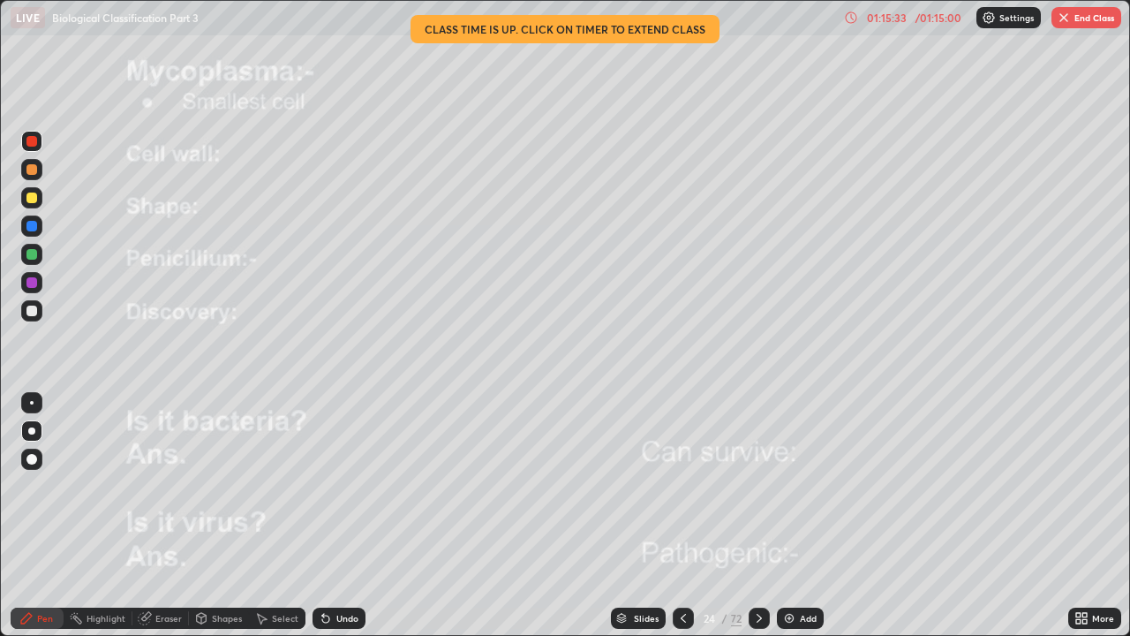
click at [1085, 20] on button "End Class" at bounding box center [1087, 17] width 70 height 21
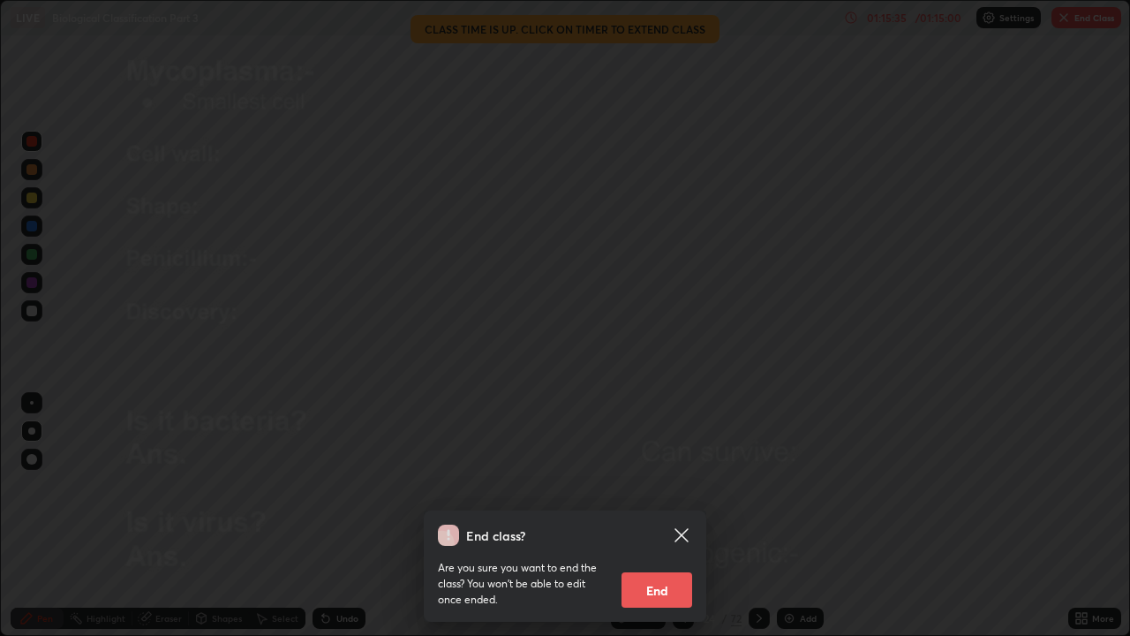
click at [665, 486] on button "End" at bounding box center [657, 589] width 71 height 35
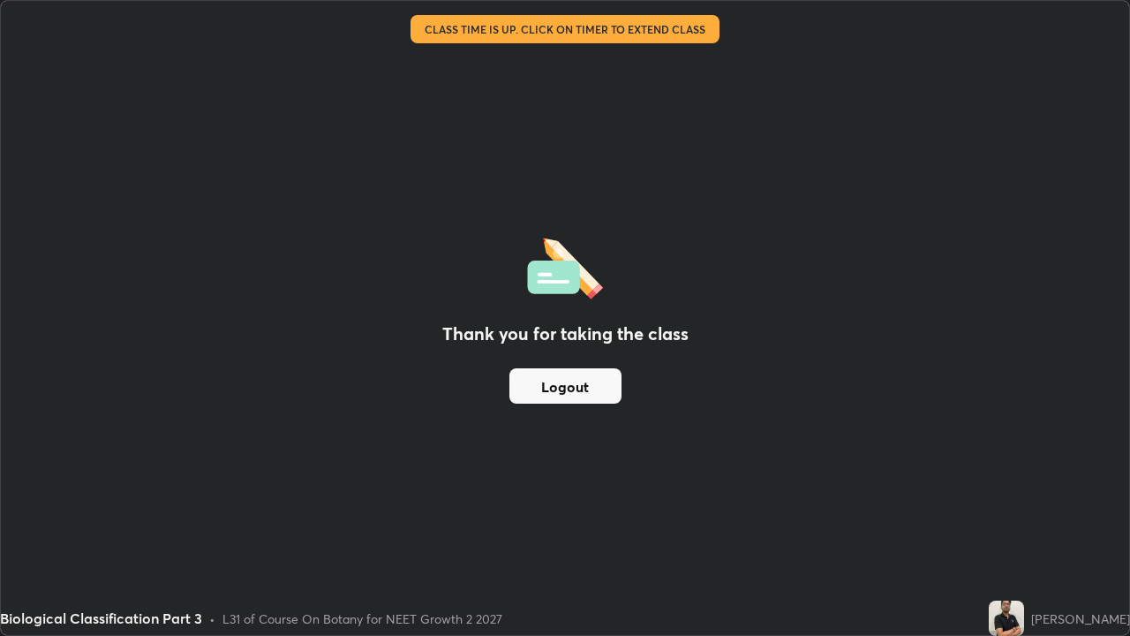
click at [954, 384] on div "Thank you for taking the class Logout" at bounding box center [565, 318] width 1128 height 634
click at [932, 385] on div "Thank you for taking the class Logout" at bounding box center [565, 318] width 1128 height 634
